Goal: Find specific page/section: Find specific page/section

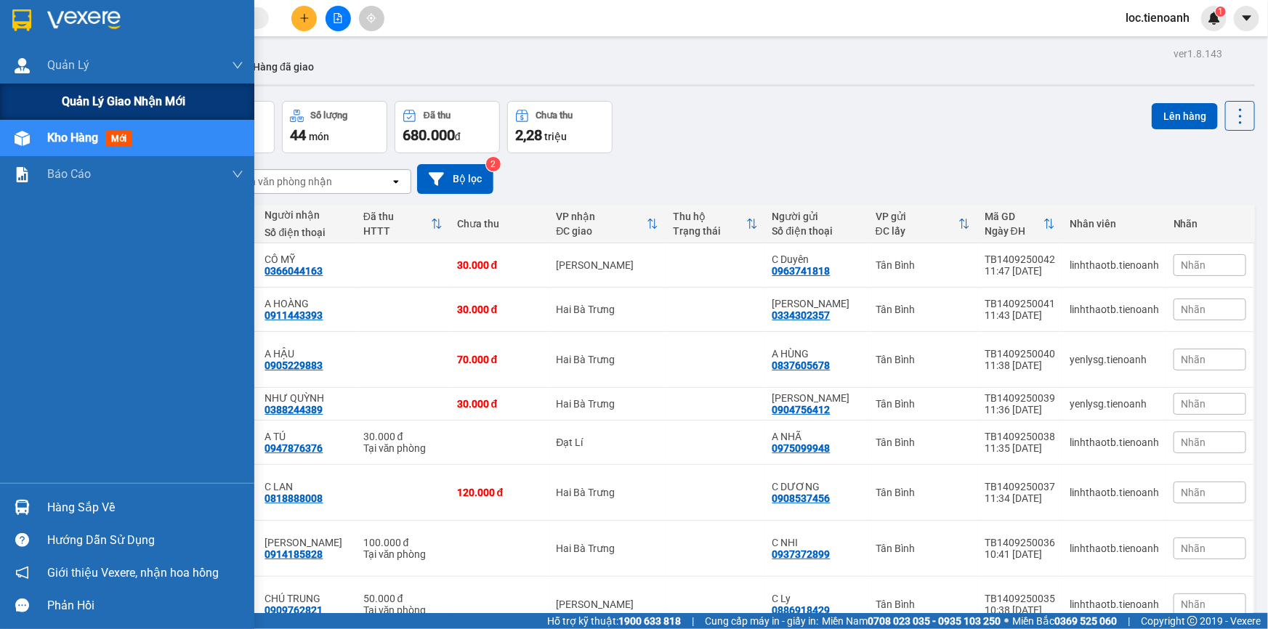
click at [73, 100] on span "Quản lý giao nhận mới" at bounding box center [123, 101] width 123 height 18
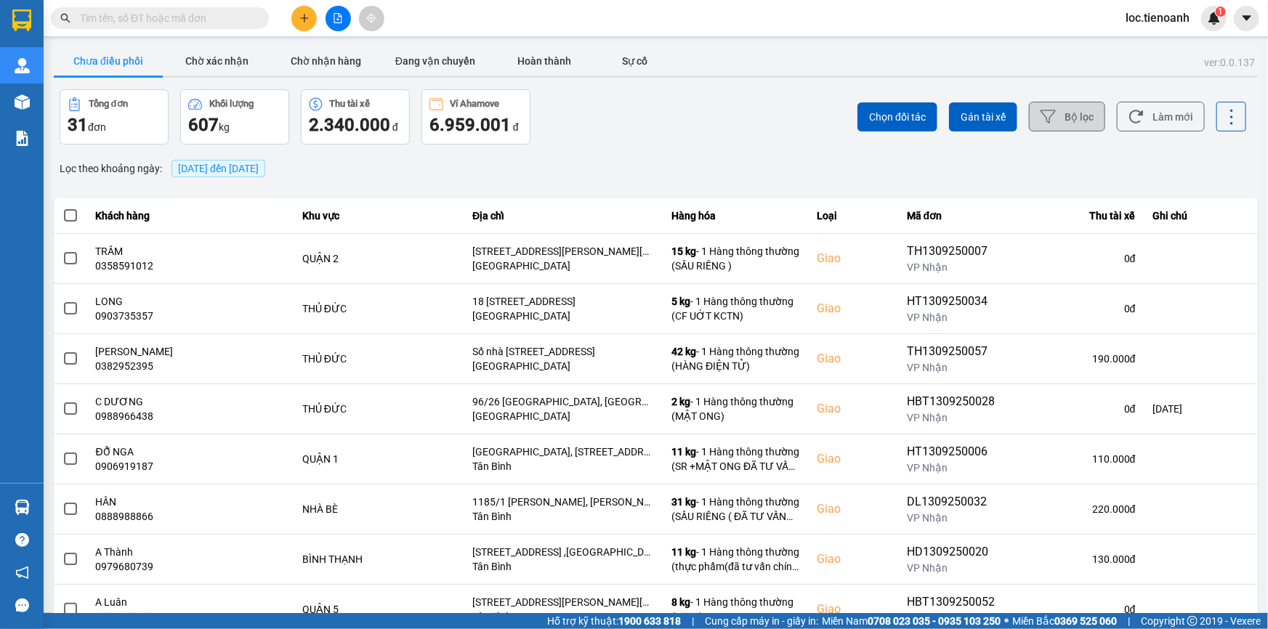
click at [1049, 110] on button "Bộ lọc" at bounding box center [1067, 117] width 76 height 30
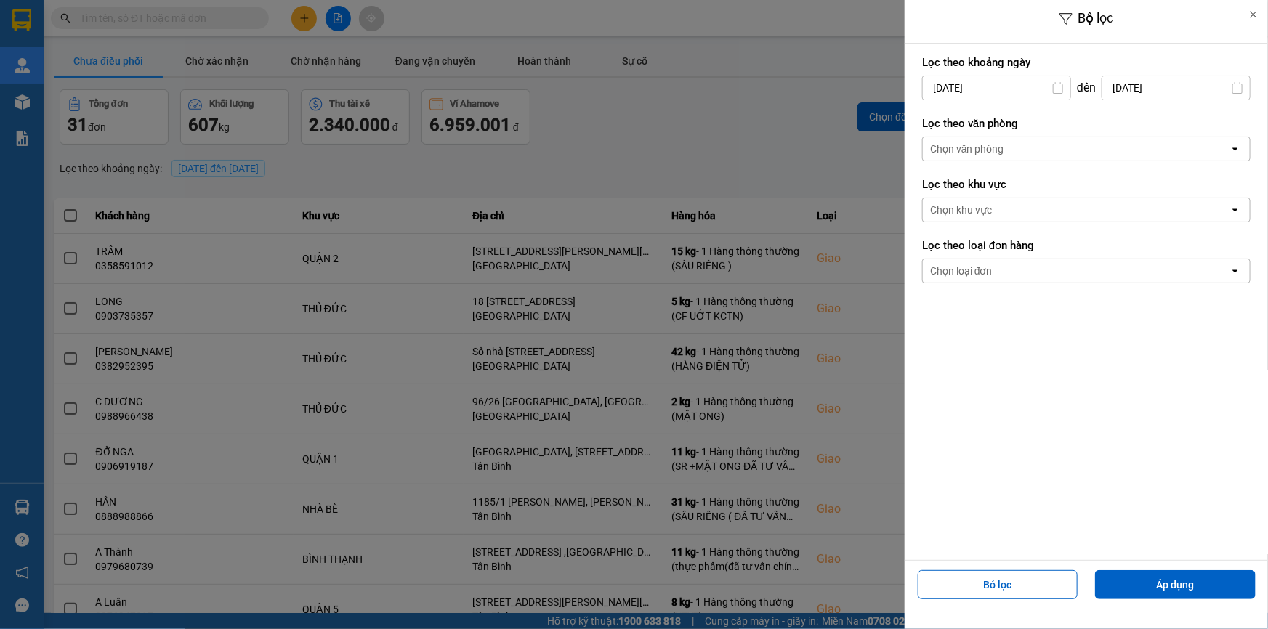
click at [1015, 150] on div "Chọn văn phòng" at bounding box center [1076, 148] width 307 height 23
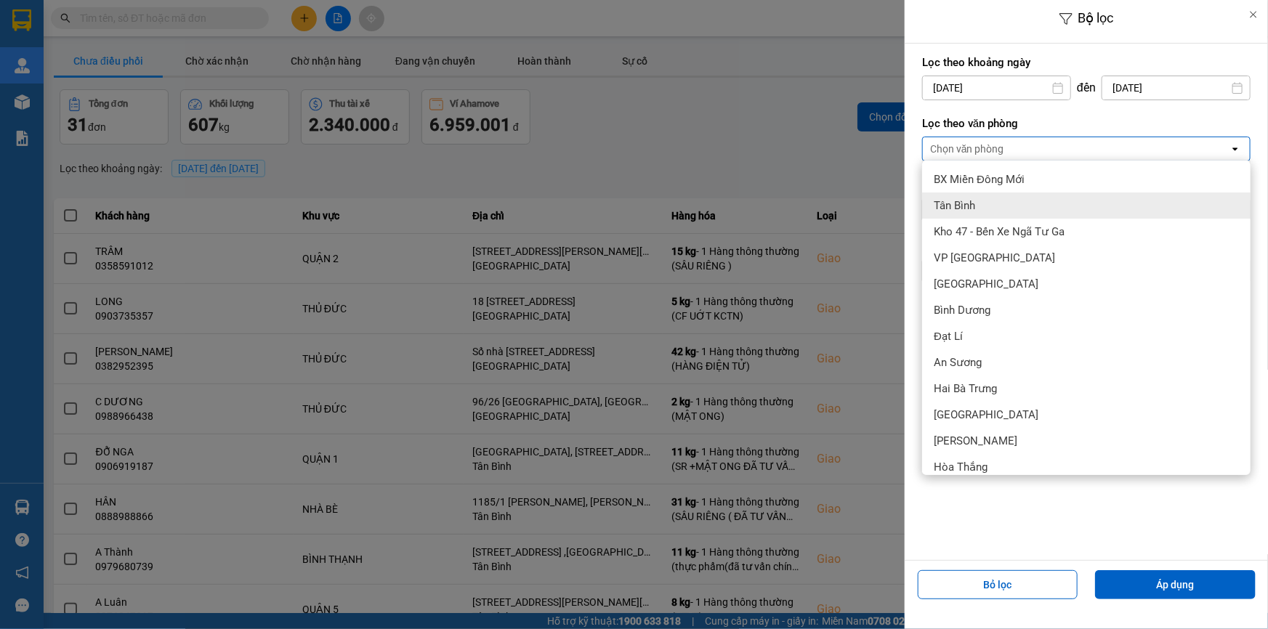
click at [1003, 197] on div "Tân Bình" at bounding box center [1086, 205] width 328 height 26
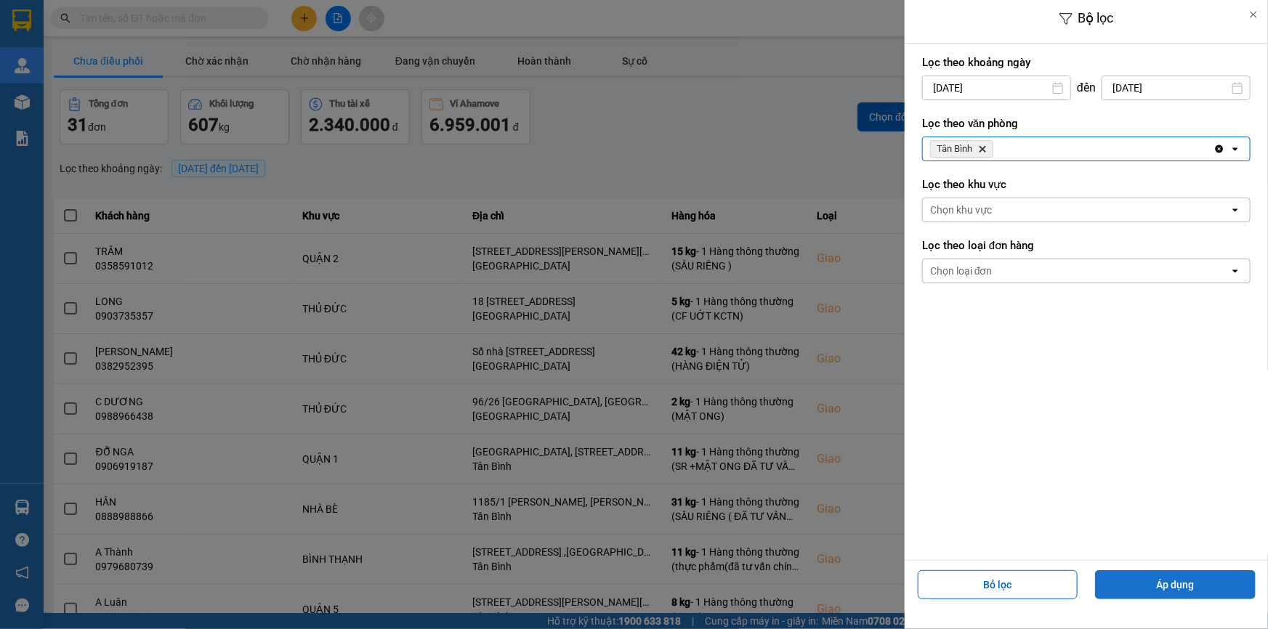
click at [1140, 570] on button "Áp dụng" at bounding box center [1175, 584] width 161 height 29
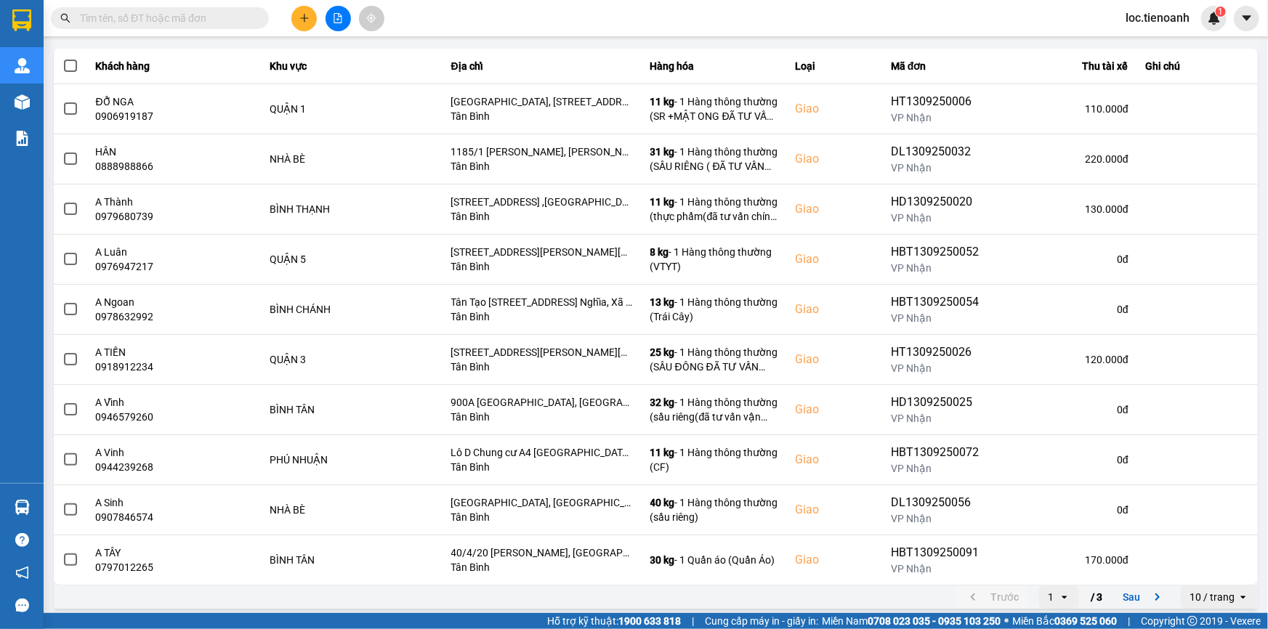
scroll to position [154, 0]
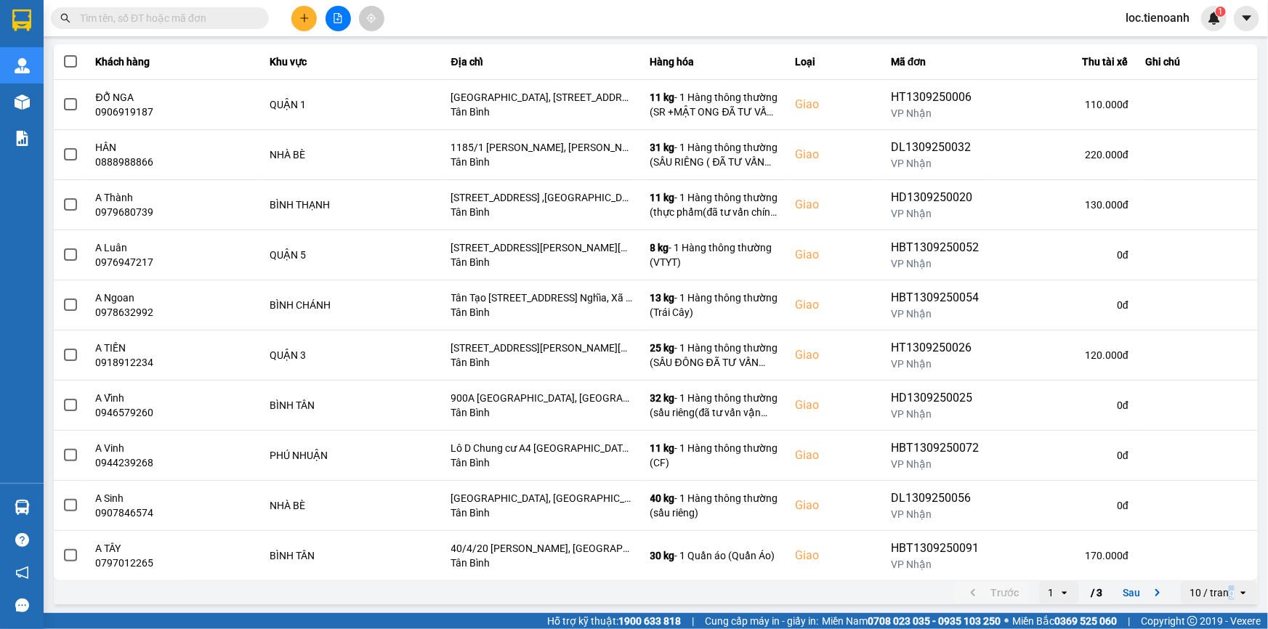
click at [1221, 596] on div "10 / trang open" at bounding box center [1218, 592] width 77 height 23
click at [1219, 548] on li "100 / trang" at bounding box center [1209, 561] width 76 height 26
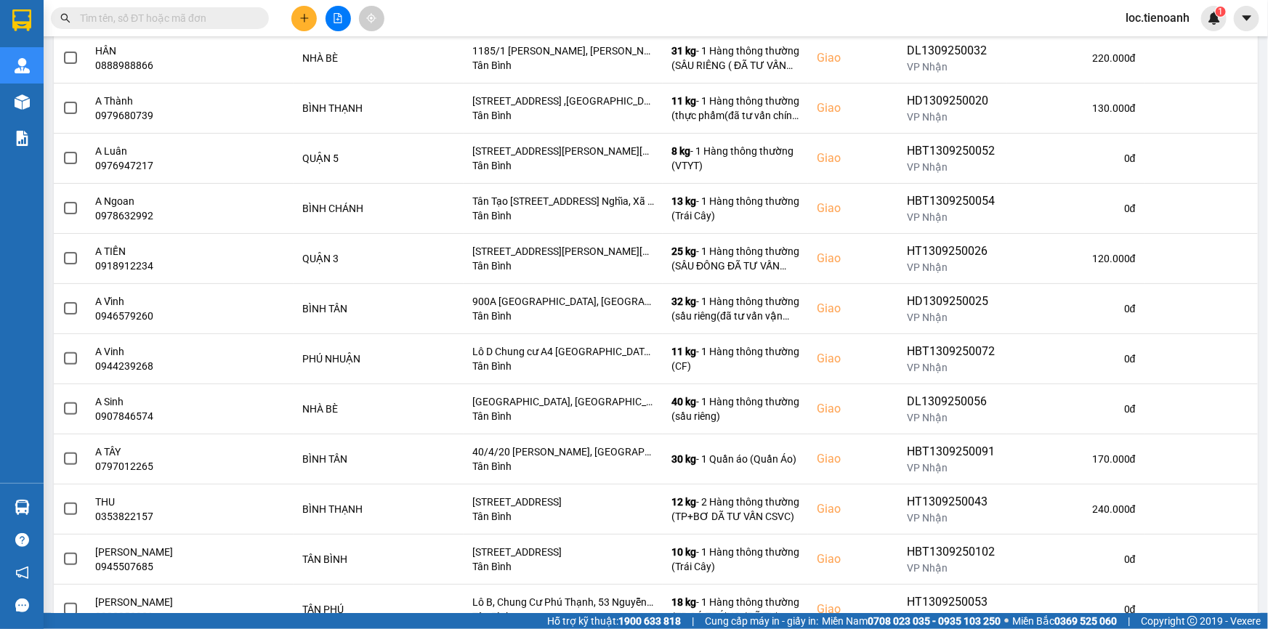
scroll to position [191, 0]
